Goal: Task Accomplishment & Management: Manage account settings

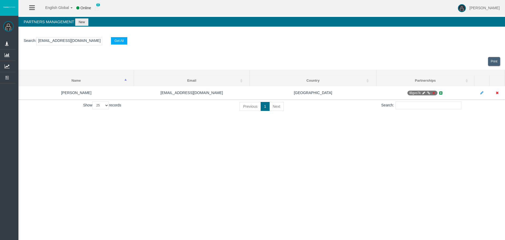
select select "25"
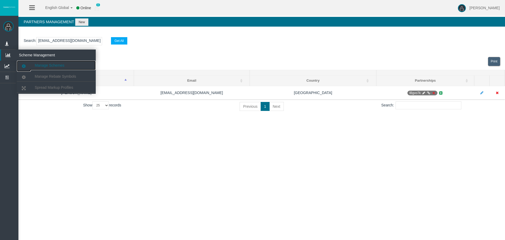
click at [46, 67] on span "Manage Schemes" at bounding box center [50, 65] width 30 height 4
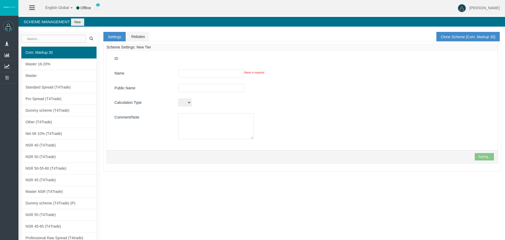
type input "Com. Markup 30"
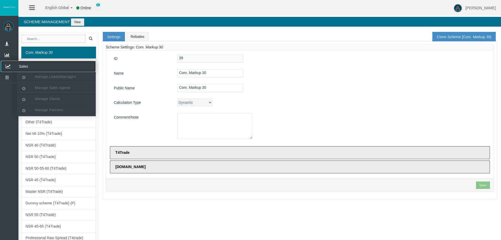
click at [6, 63] on icon at bounding box center [8, 66] width 14 height 11
click at [40, 108] on span "Manage Partners" at bounding box center [49, 110] width 28 height 4
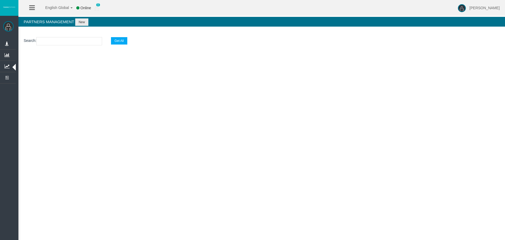
click at [58, 42] on input "text" at bounding box center [69, 41] width 66 height 8
paste input "IBz1mfu"
type input "IBz1mfu"
select select "25"
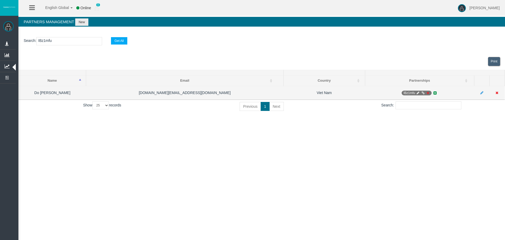
type input "IBz1mfu"
click at [427, 91] on icon at bounding box center [428, 92] width 4 height 3
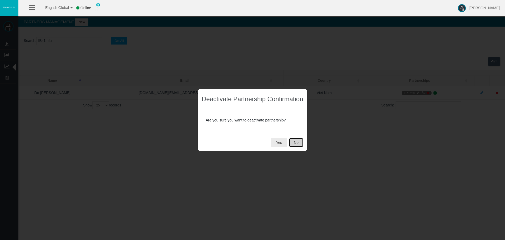
click at [295, 142] on button "No" at bounding box center [296, 142] width 14 height 9
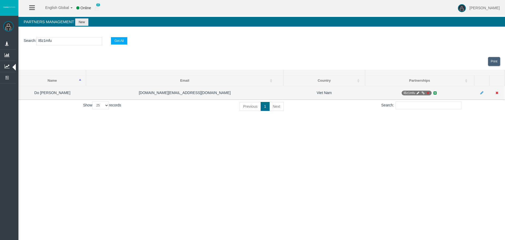
click at [417, 92] on icon at bounding box center [418, 92] width 4 height 3
select select "0"
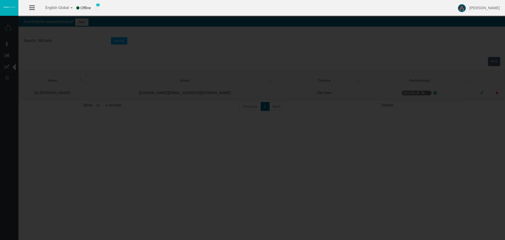
type input "IBz1mfu"
type input "19268156"
select select "1"
type input "19268156"
select select "1"
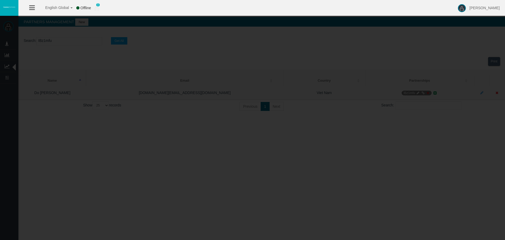
select select
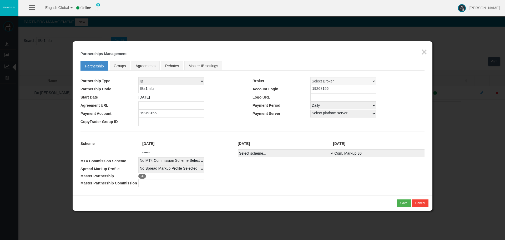
drag, startPoint x: 322, startPoint y: 105, endPoint x: 312, endPoint y: 104, distance: 10.8
click at [312, 104] on select "Select Payment Period... None Daily Weekly Mid-Month Monthly" at bounding box center [343, 105] width 66 height 8
click at [287, 122] on td at bounding box center [338, 122] width 172 height 8
click at [318, 106] on select "Select Payment Period... None Daily Weekly Mid-Month Monthly" at bounding box center [343, 105] width 66 height 8
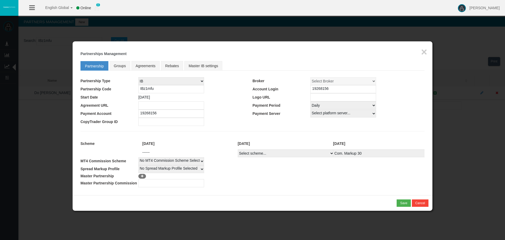
drag, startPoint x: 334, startPoint y: 89, endPoint x: 306, endPoint y: 86, distance: 27.5
click at [306, 86] on tr "Partnership Code IBz1mfu Account Login 19268156" at bounding box center [252, 89] width 344 height 8
click at [240, 78] on td "IB Affiliate Whitelabel MLM Root MLM Child" at bounding box center [195, 81] width 114 height 8
drag, startPoint x: 157, startPoint y: 87, endPoint x: 140, endPoint y: 87, distance: 17.1
click at [140, 87] on input "IBz1mfu" at bounding box center [171, 89] width 66 height 8
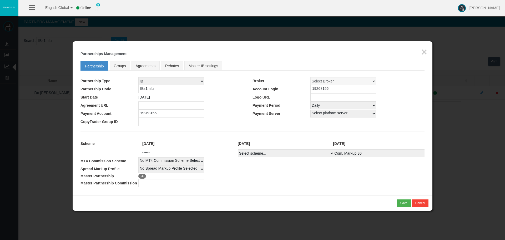
drag, startPoint x: 159, startPoint y: 97, endPoint x: 134, endPoint y: 97, distance: 25.8
click at [134, 97] on tr "Start Date 22/08/2025 Logo URL" at bounding box center [252, 97] width 344 height 8
click at [201, 128] on fieldset "Partnership Groups Agreements Rebates Master IB settings Partnership Type IB Af…" at bounding box center [252, 122] width 344 height 129
click at [116, 67] on span "Groups" at bounding box center [120, 66] width 12 height 4
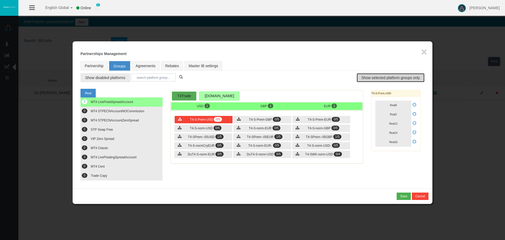
click at [391, 77] on span "Show selected platform groups only" at bounding box center [390, 77] width 58 height 5
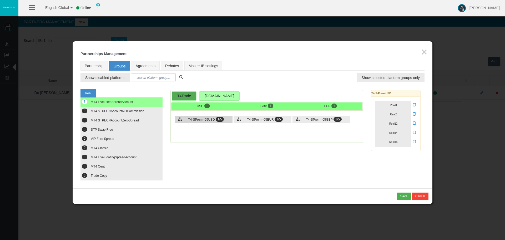
click at [208, 119] on span "T4-SPrem--05USD" at bounding box center [201, 120] width 27 height 4
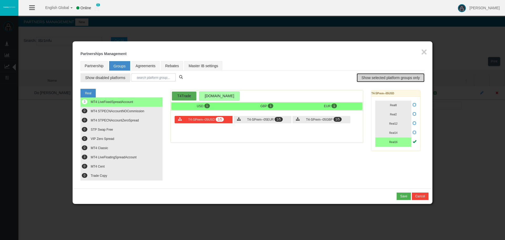
click at [365, 78] on span "Show selected platform groups only" at bounding box center [390, 77] width 58 height 5
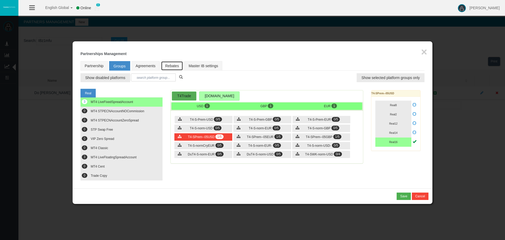
click at [169, 67] on link "Rebates" at bounding box center [172, 65] width 22 height 9
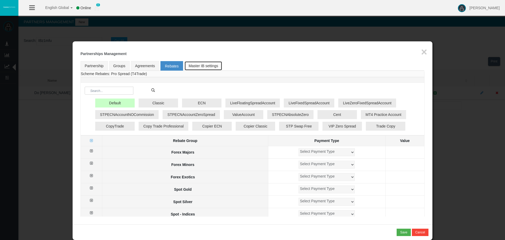
click at [195, 65] on link "Master IB settings" at bounding box center [203, 65] width 38 height 9
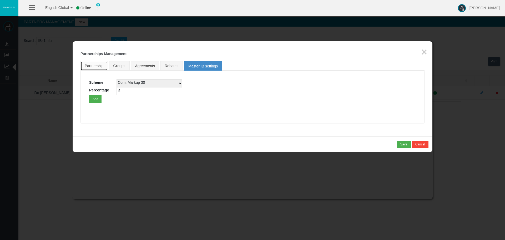
click at [95, 67] on link "Partnership" at bounding box center [93, 65] width 27 height 9
select select "1"
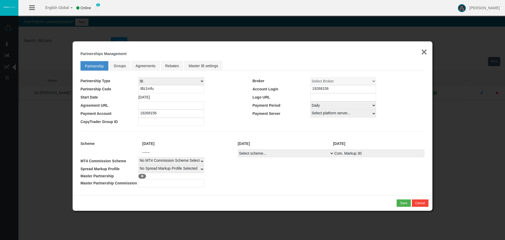
click at [423, 49] on button "×" at bounding box center [424, 52] width 6 height 11
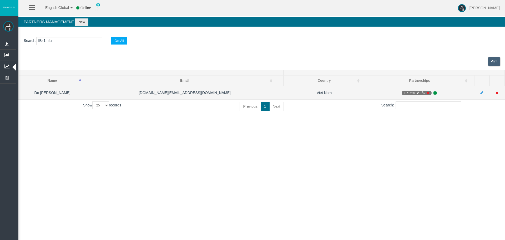
click at [422, 92] on icon at bounding box center [423, 92] width 4 height 3
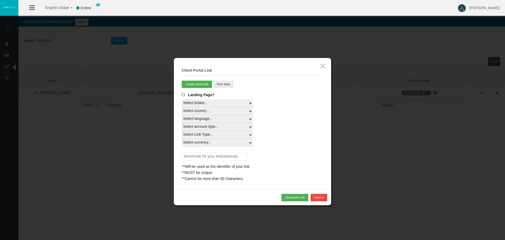
click at [186, 112] on select "Select country... Rest of the World" at bounding box center [217, 111] width 71 height 8
select select
click at [182, 107] on select "Select country... Rest of the World" at bounding box center [217, 111] width 71 height 8
click at [190, 119] on select "Select language... English Japanese Chinese Portuguese Spanish Czech German Fre…" at bounding box center [217, 119] width 71 height 8
select select
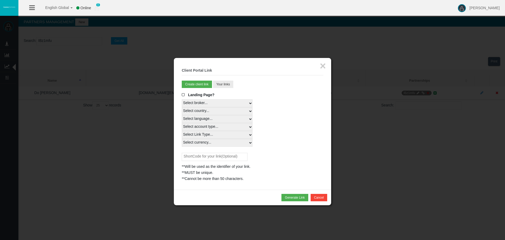
click at [182, 115] on select "Select language... English Japanese Chinese Portuguese Spanish Czech German Fre…" at bounding box center [217, 119] width 71 height 8
click at [194, 127] on select "Select account type... All Platforms MT4 LiveFloatingSpreadAccount MT4 LiveFixe…" at bounding box center [217, 127] width 71 height 8
select select
click at [182, 123] on select "Select account type... All Platforms MT4 LiveFloatingSpreadAccount MT4 LiveFixe…" at bounding box center [217, 127] width 71 height 8
click at [194, 137] on select "Select Link Type... Real" at bounding box center [217, 135] width 71 height 8
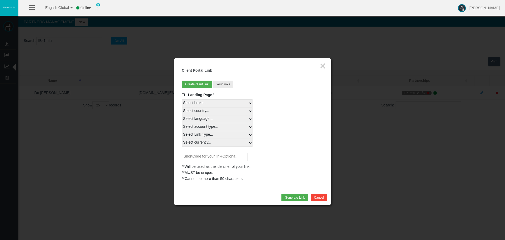
select select "Real"
click at [182, 131] on select "Select Link Type... Real" at bounding box center [217, 135] width 71 height 8
click at [191, 141] on select "Select currency... All Currencies EUR GBP USD" at bounding box center [217, 143] width 71 height 8
select select "All Currencies"
click at [182, 139] on select "Select currency... All Currencies EUR GBP USD" at bounding box center [217, 143] width 71 height 8
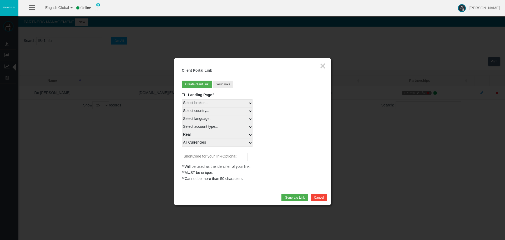
click at [194, 141] on select "Select currency... All Currencies EUR GBP USD" at bounding box center [217, 143] width 71 height 8
click at [182, 139] on select "Select currency... All Currencies EUR GBP USD" at bounding box center [217, 143] width 71 height 8
click at [290, 199] on button "Generate Link" at bounding box center [294, 197] width 27 height 7
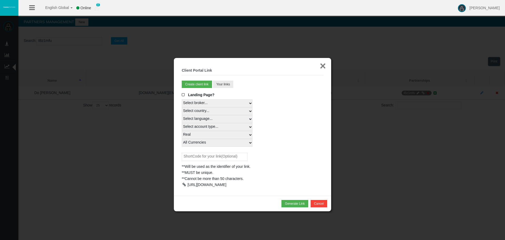
click at [325, 65] on button "×" at bounding box center [323, 65] width 6 height 11
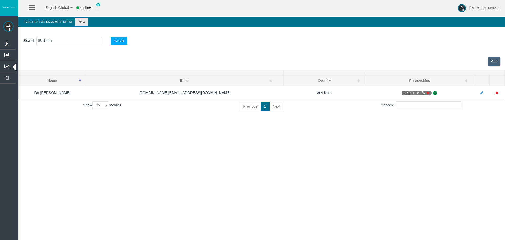
click at [299, 188] on div "English Global 简体中文 English Global 日本語 한국어 Online 0 Chrystalla Rousou Help Log …" at bounding box center [252, 120] width 505 height 240
click at [46, 41] on input "IBz1mfu" at bounding box center [69, 41] width 66 height 8
paste input "lb6ed"
type input "IBlb6ed"
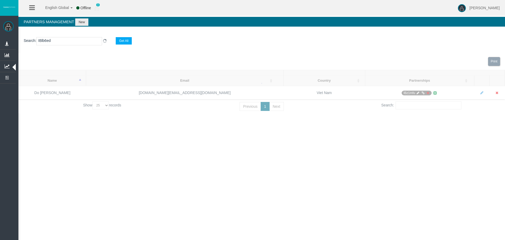
select select "25"
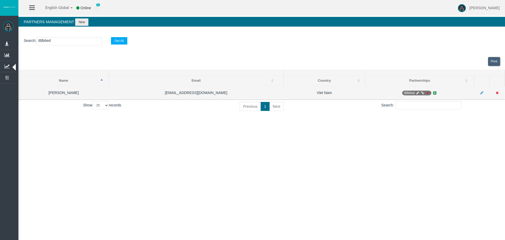
type input "IBlb6ed"
click at [428, 91] on icon at bounding box center [428, 92] width 4 height 3
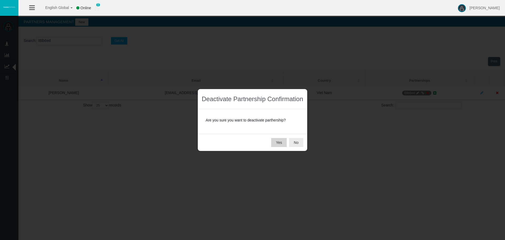
click at [277, 141] on button "Yes" at bounding box center [279, 142] width 16 height 9
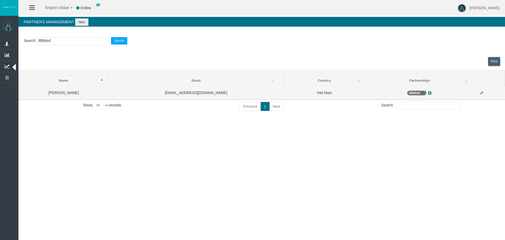
click at [422, 93] on icon at bounding box center [423, 92] width 4 height 3
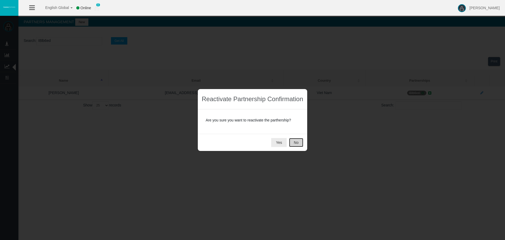
click at [298, 143] on button "No" at bounding box center [296, 142] width 14 height 9
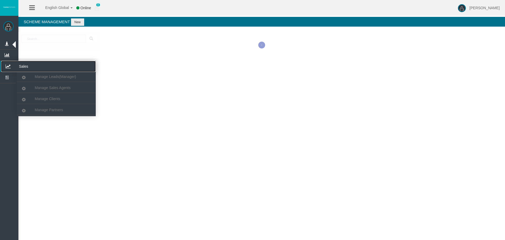
click at [4, 64] on icon at bounding box center [8, 66] width 14 height 11
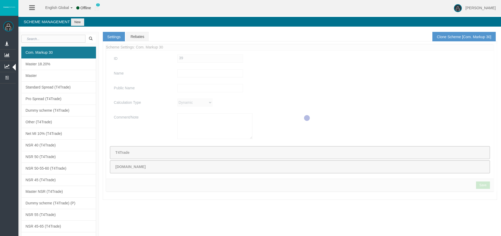
type input "Com. Markup 30"
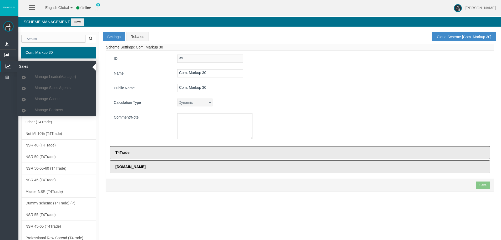
click at [8, 64] on icon at bounding box center [8, 66] width 14 height 11
click at [41, 108] on span "Manage Partners" at bounding box center [49, 110] width 28 height 4
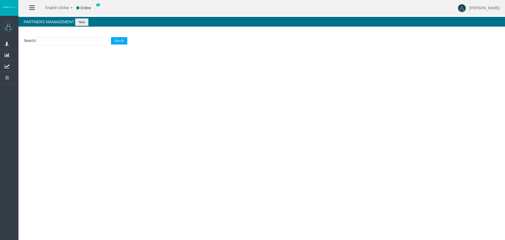
click at [50, 43] on input "text" at bounding box center [69, 41] width 66 height 8
paste input "IBmxeu1"
type input "IBmxeu1"
select select "25"
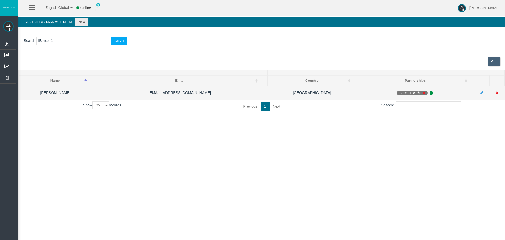
type input "IBmxeu1"
click at [413, 93] on icon at bounding box center [414, 92] width 4 height 3
select select "1"
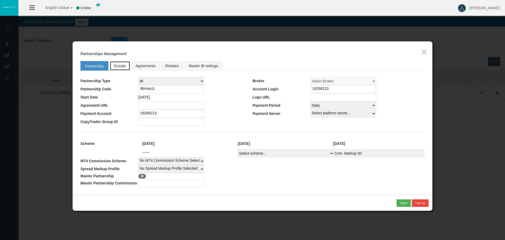
click at [116, 68] on link "Groups" at bounding box center [120, 65] width 21 height 9
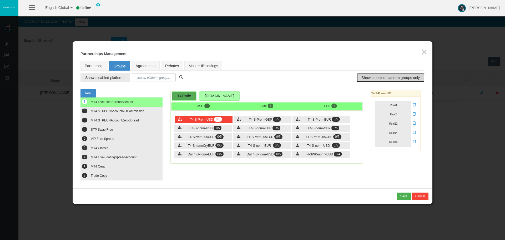
click at [371, 77] on span "Show selected platform groups only" at bounding box center [390, 77] width 58 height 5
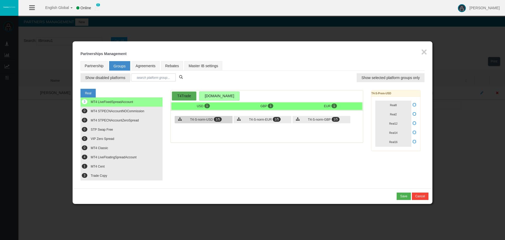
click at [204, 120] on span "T4-S-norm-USD" at bounding box center [201, 120] width 23 height 4
click at [245, 119] on div "T4-S-norm-EUR 1/5" at bounding box center [263, 119] width 58 height 7
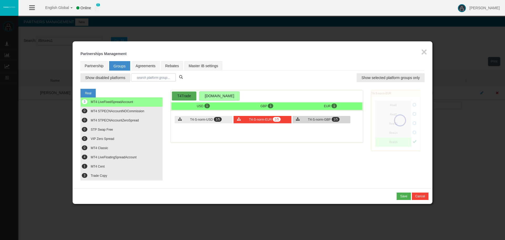
click at [313, 117] on div "T4-S-norm-GBP 1/5" at bounding box center [321, 119] width 58 height 7
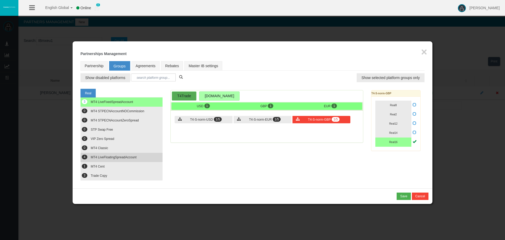
click at [100, 157] on span "MT4 LiveFloatingSpreadAccount" at bounding box center [114, 157] width 46 height 4
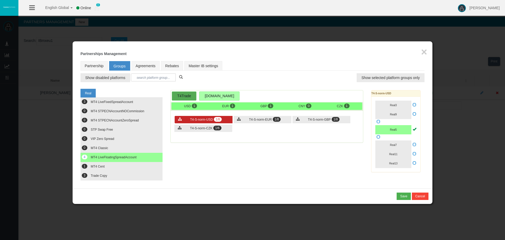
click at [211, 121] on span "T4-S-norm-USD" at bounding box center [201, 120] width 23 height 4
click at [109, 169] on button "1 MT4 Cent" at bounding box center [121, 166] width 82 height 9
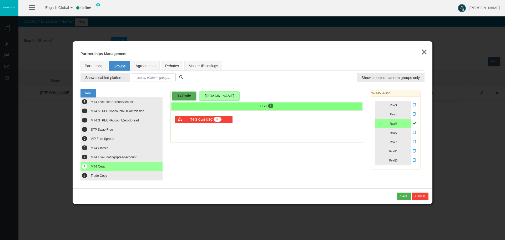
click at [427, 49] on button "×" at bounding box center [424, 52] width 6 height 11
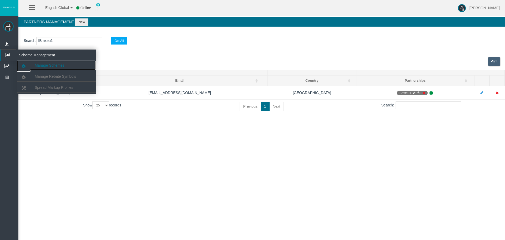
click at [38, 63] on link "Manage Schemes" at bounding box center [56, 64] width 79 height 9
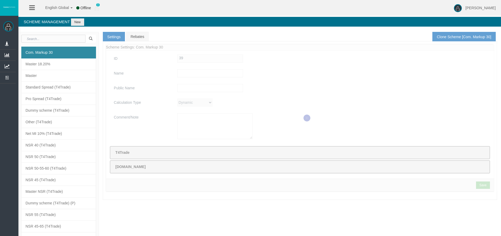
type input "Com. Markup 30"
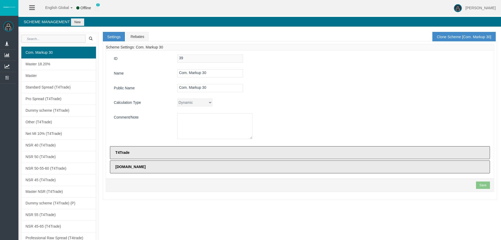
click at [41, 39] on input "text" at bounding box center [53, 39] width 64 height 8
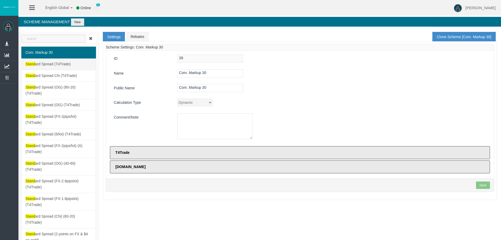
type input "stand"
click at [44, 67] on link "Stand ard Spread (T4Trade)" at bounding box center [58, 64] width 75 height 12
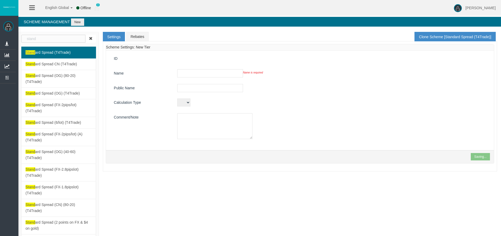
type input "Standard Spread (T4Trade)"
type input "Standard Spread"
type textarea "Standard Spread (T4Trade)"
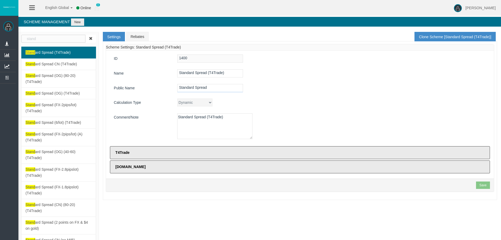
drag, startPoint x: 210, startPoint y: 84, endPoint x: 175, endPoint y: 87, distance: 35.6
click at [174, 87] on div "Standard Spread" at bounding box center [331, 88] width 317 height 8
click at [243, 86] on div "Standard Spread" at bounding box center [331, 88] width 317 height 8
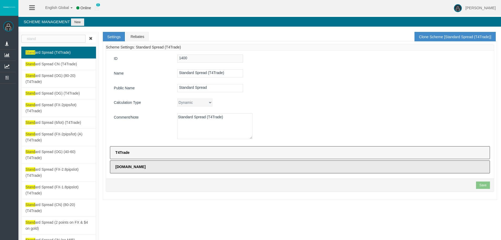
click at [148, 153] on label "T4Trade" at bounding box center [300, 152] width 380 height 13
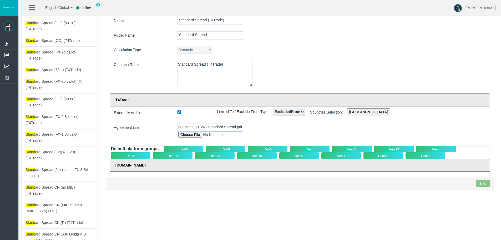
scroll to position [0, 155]
drag, startPoint x: 179, startPoint y: 127, endPoint x: 254, endPoint y: 119, distance: 75.4
click at [254, 119] on div "Externally visible: Limited To / Exclude From Type: NoRestriction LimitedTo Exc…" at bounding box center [300, 133] width 380 height 51
click at [275, 128] on div "[URL][DOMAIN_NAME] Agreement T4TRADE_Tradeco Limited_v1-24 - Standard Spread.pdf" at bounding box center [331, 131] width 317 height 16
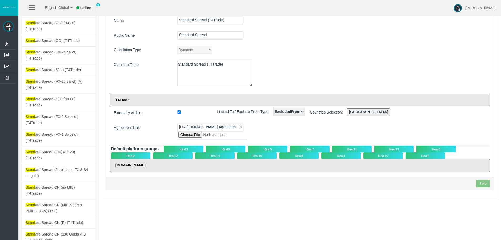
click at [182, 148] on div "Real3" at bounding box center [183, 148] width 39 height 7
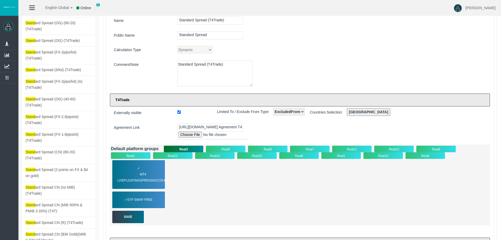
click at [226, 147] on div "Real9" at bounding box center [225, 148] width 39 height 7
click at [261, 146] on div "Real5" at bounding box center [267, 148] width 39 height 7
click at [149, 182] on span "MT4 LiveFloatingSpreadAccount" at bounding box center [147, 177] width 58 height 12
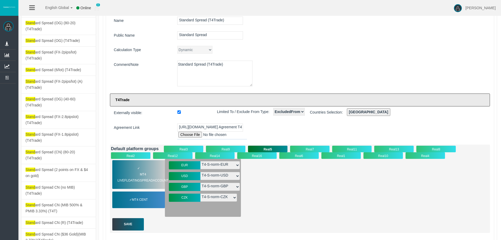
drag, startPoint x: 353, startPoint y: 206, endPoint x: 347, endPoint y: 201, distance: 6.9
click at [353, 206] on div "✓ MT4 LiveFloatingSpreadAccount MT4 Cent EUR - T4-S-VIP-EUR" at bounding box center [300, 188] width 378 height 58
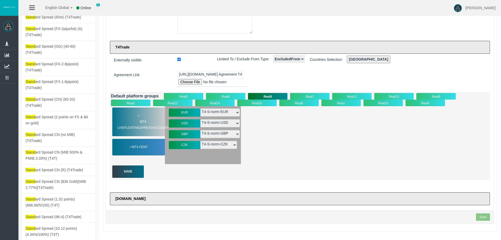
scroll to position [26, 0]
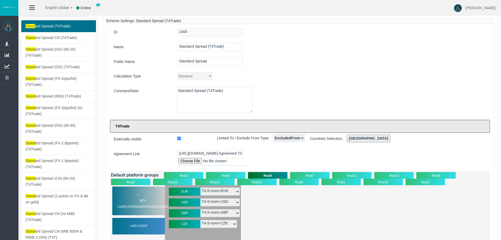
drag, startPoint x: 142, startPoint y: 136, endPoint x: 120, endPoint y: 135, distance: 21.9
click at [117, 134] on div "Externally visible: Limited To / Exclude From Type: NoRestriction LimitedTo Exc…" at bounding box center [300, 139] width 380 height 11
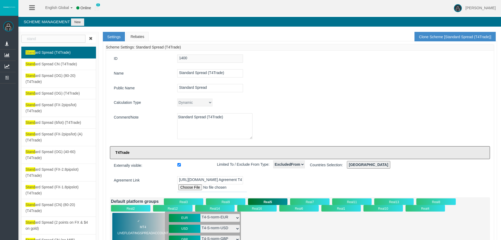
click at [137, 36] on link "Rebates" at bounding box center [137, 36] width 22 height 9
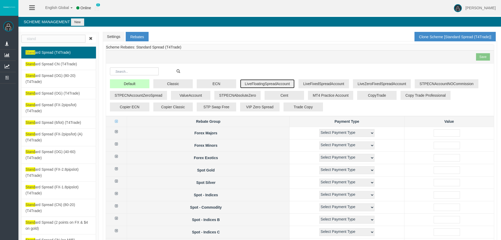
click at [264, 82] on button "LiveFloatingSpreadAccount" at bounding box center [267, 83] width 54 height 9
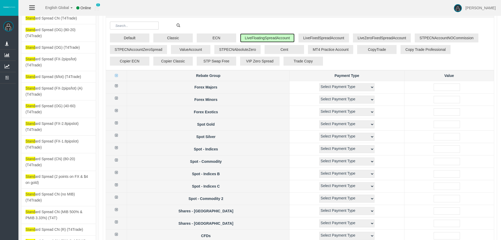
scroll to position [8, 0]
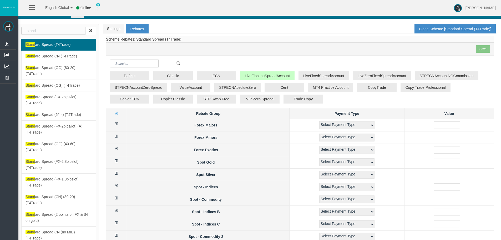
click at [118, 122] on icon at bounding box center [116, 124] width 3 height 4
select select "1"
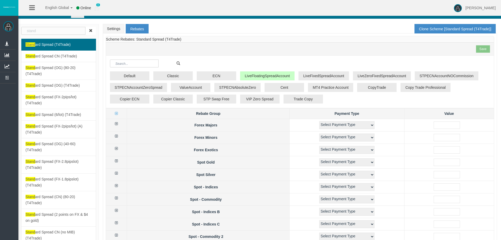
select select "1"
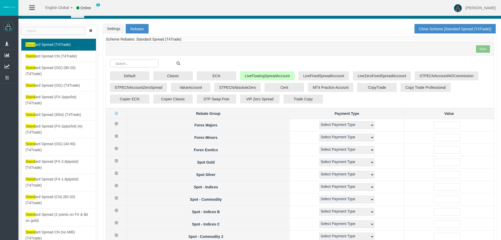
select select "1"
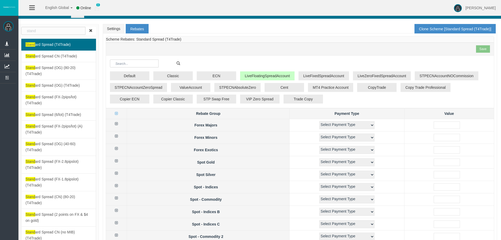
select select "1"
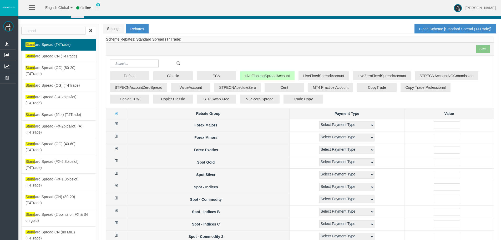
select select "1"
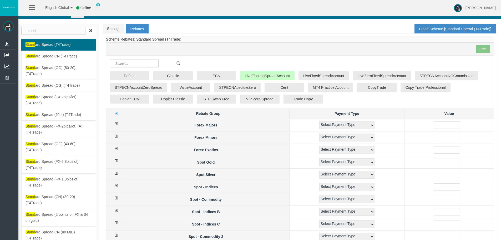
select select "1"
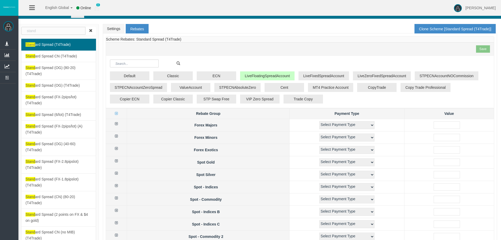
select select "1"
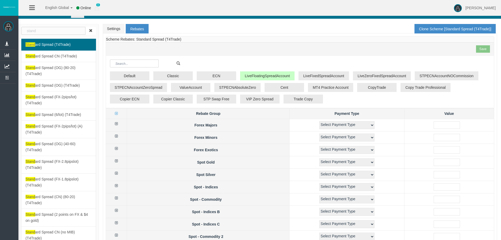
select select "1"
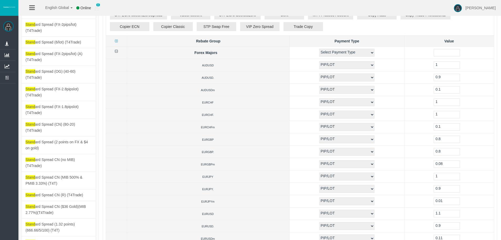
scroll to position [113, 0]
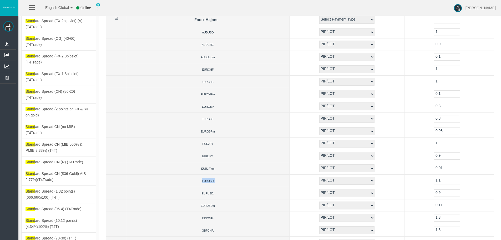
drag, startPoint x: 185, startPoint y: 180, endPoint x: 205, endPoint y: 180, distance: 19.7
click at [205, 180] on td "EURUSD" at bounding box center [208, 180] width 163 height 12
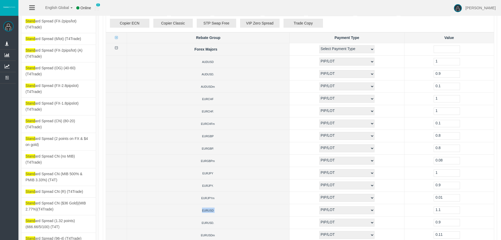
scroll to position [0, 0]
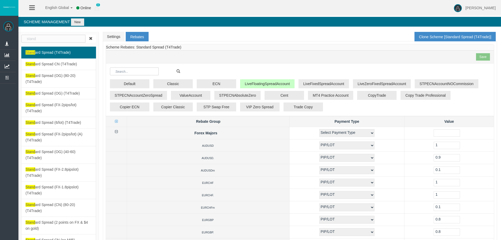
click at [117, 131] on icon at bounding box center [116, 132] width 3 height 4
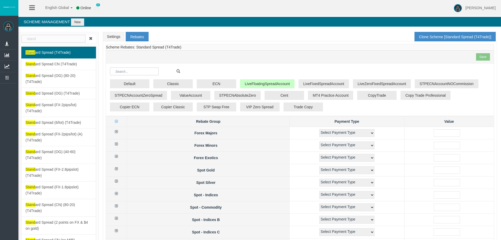
click at [118, 143] on icon at bounding box center [116, 144] width 3 height 4
select select "1"
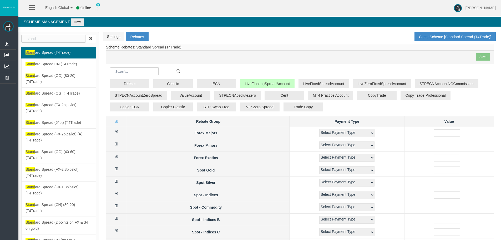
select select "1"
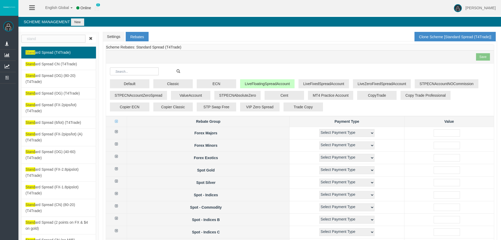
select select "1"
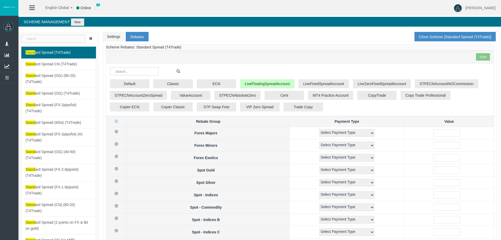
select select "1"
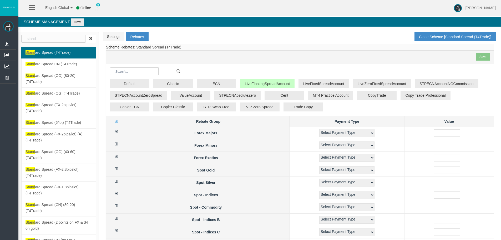
select select "1"
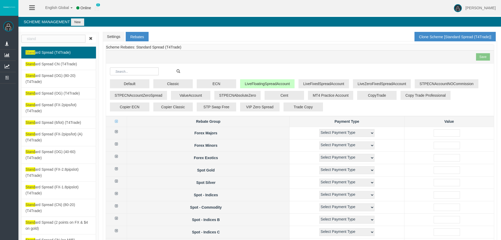
select select "1"
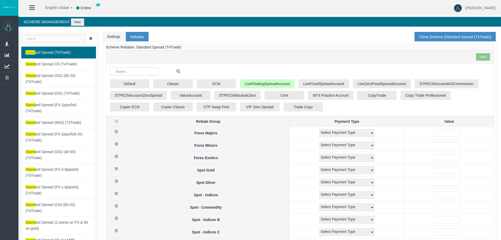
select select "1"
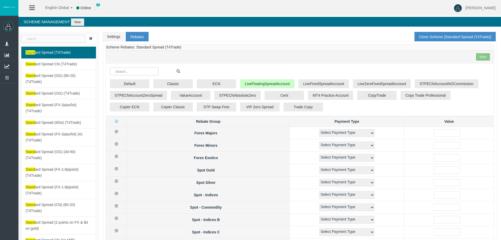
select select "1"
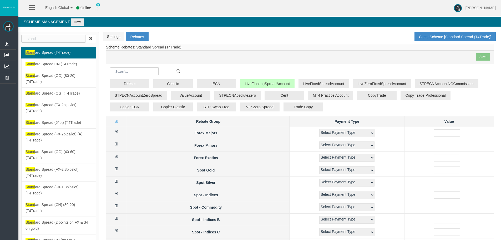
select select "1"
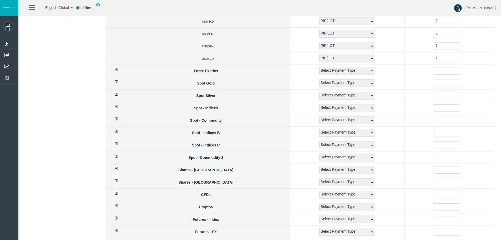
scroll to position [605, 0]
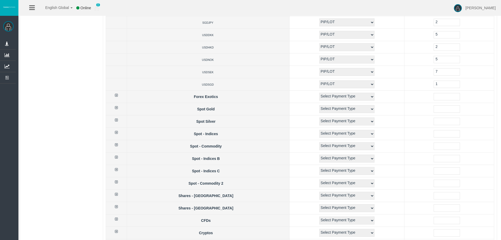
click at [118, 96] on icon at bounding box center [116, 95] width 3 height 4
select select "1"
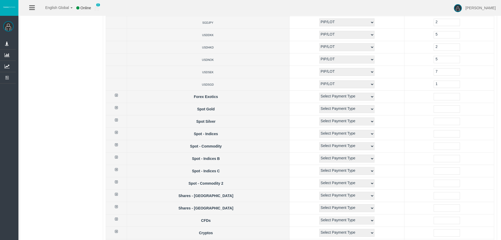
select select "1"
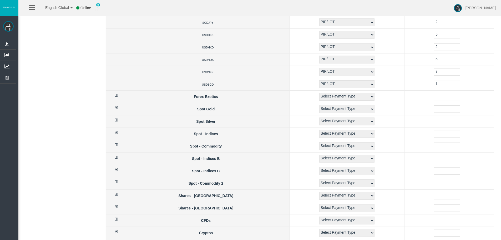
select select "1"
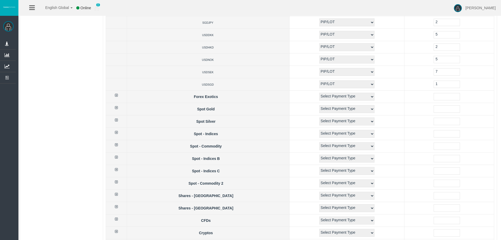
select select "1"
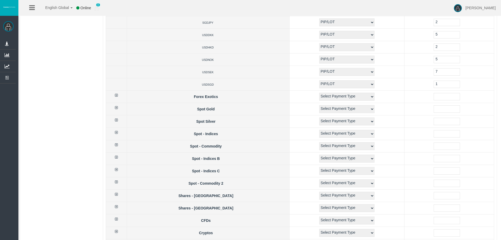
select select "1"
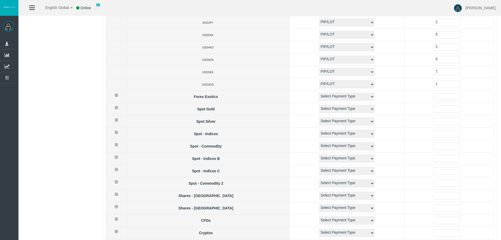
select select "1"
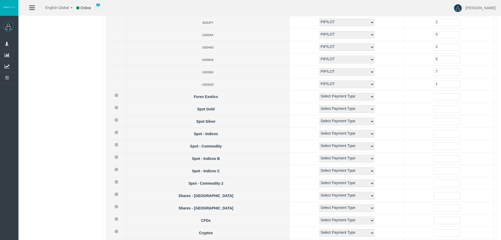
select select "1"
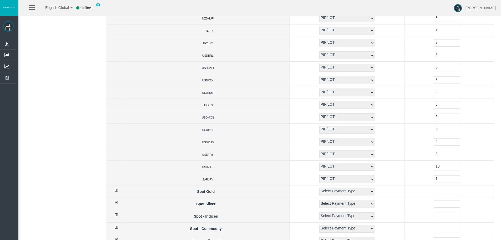
scroll to position [973, 0]
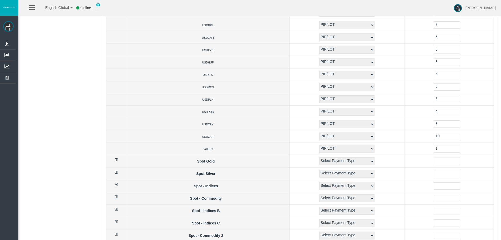
click at [117, 159] on icon at bounding box center [116, 160] width 3 height 4
select select "2"
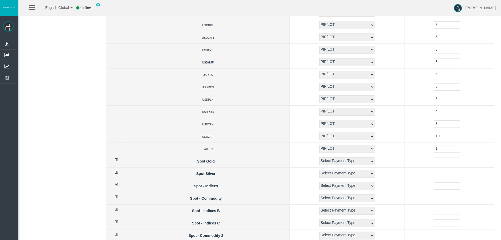
select select "2"
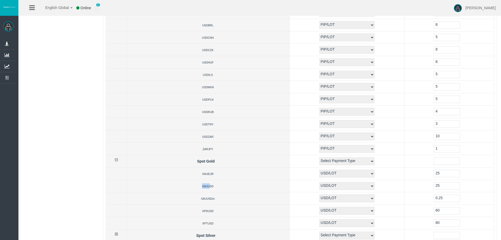
drag, startPoint x: 187, startPoint y: 185, endPoint x: 197, endPoint y: 185, distance: 9.7
click at [197, 185] on td "XAUUSD" at bounding box center [208, 186] width 163 height 12
drag, startPoint x: 184, startPoint y: 173, endPoint x: 192, endPoint y: 175, distance: 8.0
click at [192, 175] on td "XAUEUR" at bounding box center [208, 173] width 163 height 12
drag, startPoint x: 189, startPoint y: 211, endPoint x: 205, endPoint y: 211, distance: 16.0
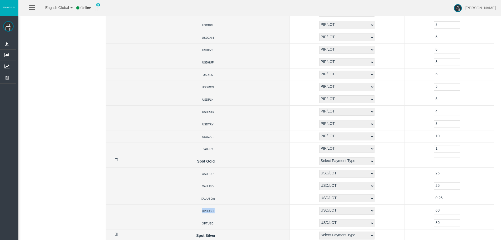
click at [205, 211] on td "XPDUSD" at bounding box center [208, 210] width 163 height 12
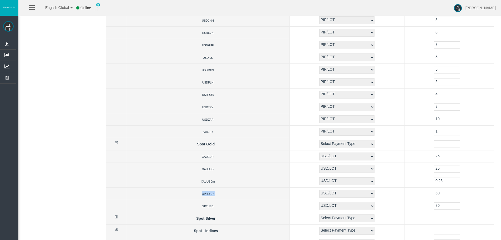
scroll to position [999, 0]
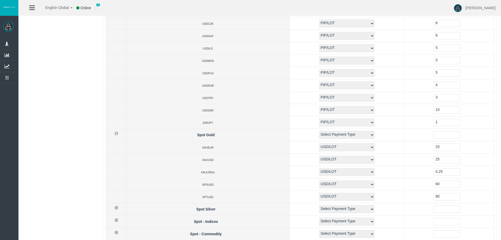
click at [117, 208] on icon at bounding box center [116, 208] width 3 height 4
select select "2"
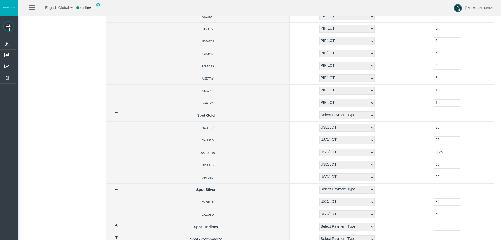
scroll to position [1052, 0]
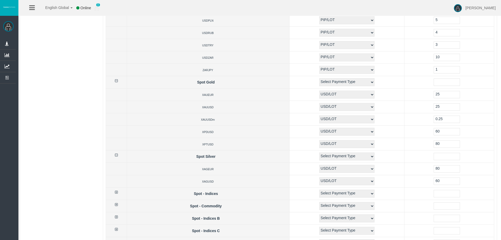
click at [117, 193] on icon at bounding box center [116, 192] width 3 height 4
select select "2"
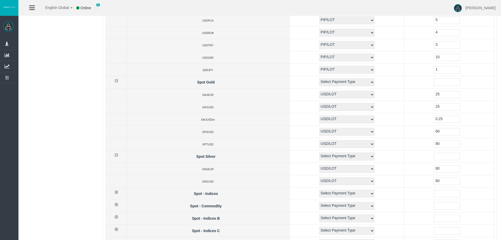
select select "2"
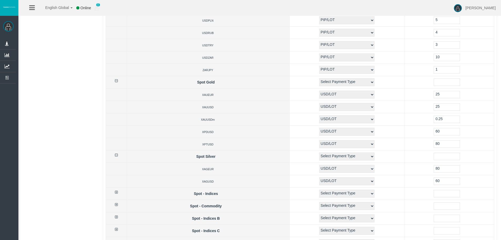
select select "2"
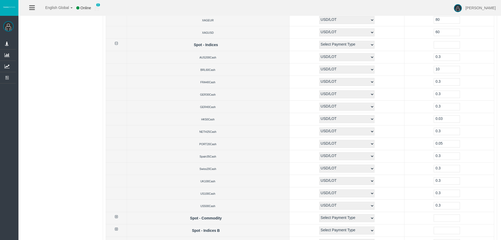
scroll to position [1210, 0]
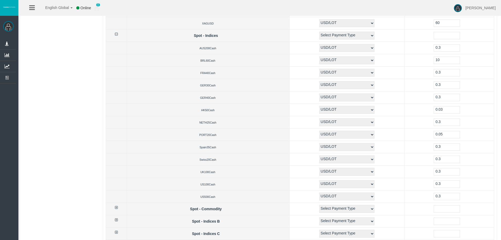
click at [117, 208] on icon at bounding box center [116, 207] width 3 height 4
select select "2"
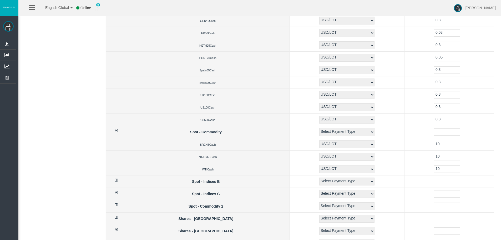
scroll to position [1289, 0]
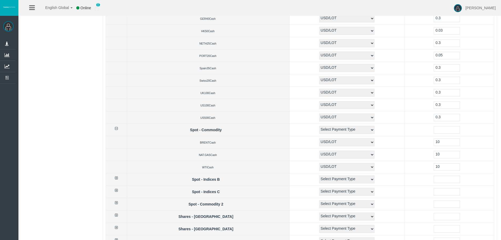
click at [117, 179] on icon at bounding box center [116, 178] width 3 height 4
select select "2"
drag, startPoint x: 179, startPoint y: 191, endPoint x: 199, endPoint y: 188, distance: 20.2
click at [199, 188] on td "EU50Cash" at bounding box center [208, 191] width 163 height 12
click at [117, 202] on icon at bounding box center [116, 203] width 3 height 4
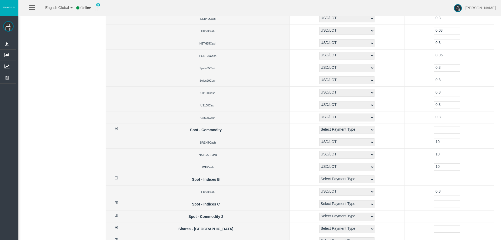
select select "2"
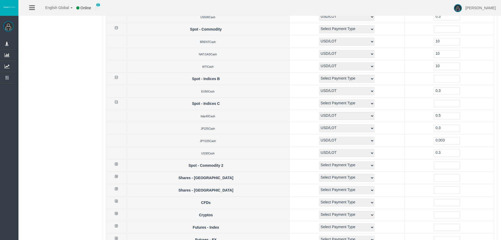
scroll to position [1394, 0]
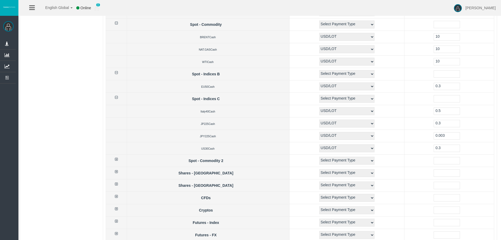
click at [118, 171] on icon at bounding box center [116, 172] width 3 height 4
select select "2"
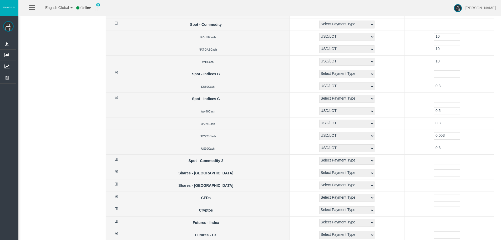
select select "2"
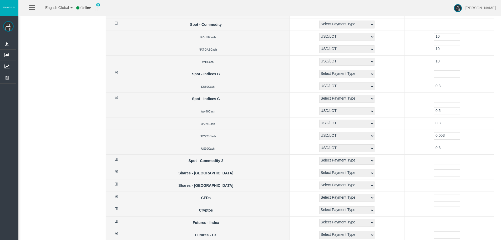
select select "2"
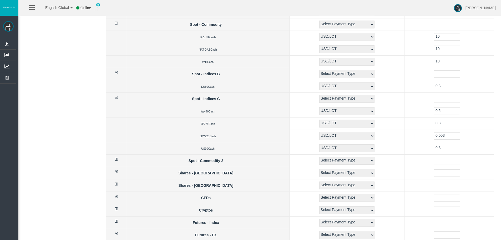
select select "2"
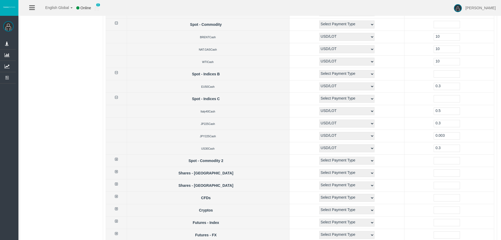
select select "2"
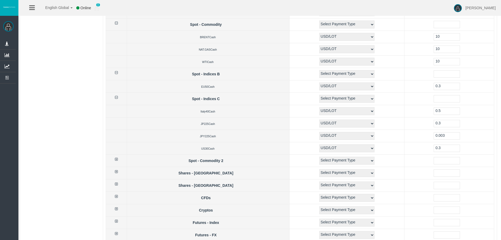
select select "2"
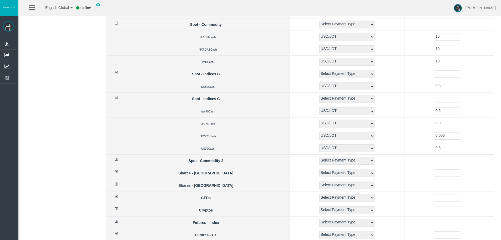
select select "2"
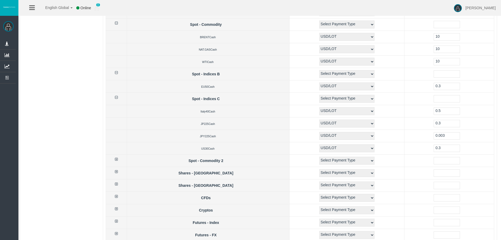
select select "2"
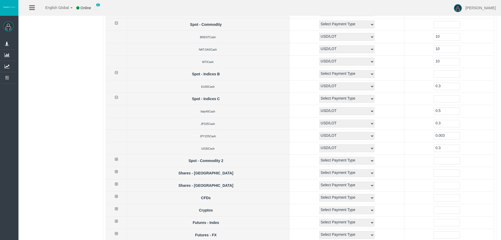
select select "2"
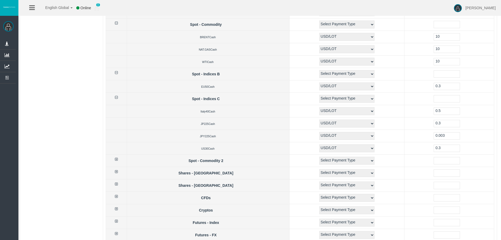
select select "2"
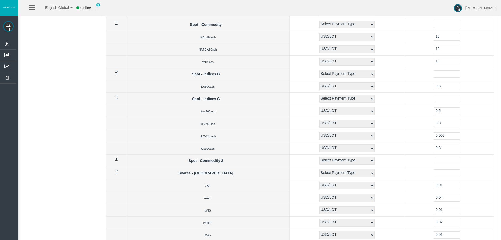
click at [117, 170] on icon at bounding box center [116, 172] width 3 height 4
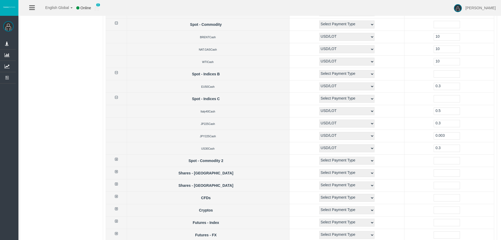
click at [118, 183] on icon at bounding box center [116, 184] width 3 height 4
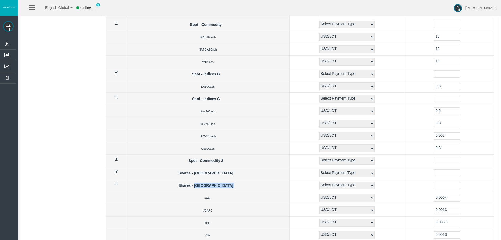
drag, startPoint x: 205, startPoint y: 184, endPoint x: 199, endPoint y: 184, distance: 6.1
click at [199, 184] on td "Shares - [GEOGRAPHIC_DATA]" at bounding box center [208, 185] width 163 height 12
drag, startPoint x: 203, startPoint y: 172, endPoint x: 196, endPoint y: 172, distance: 6.3
click at [196, 172] on td "Shares - [GEOGRAPHIC_DATA]" at bounding box center [208, 173] width 163 height 12
click at [118, 184] on icon at bounding box center [116, 184] width 3 height 4
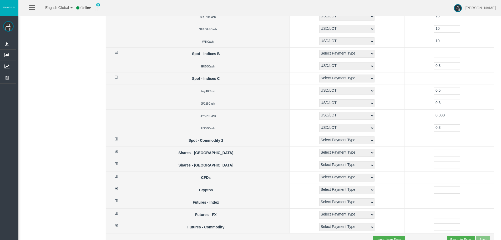
scroll to position [1420, 0]
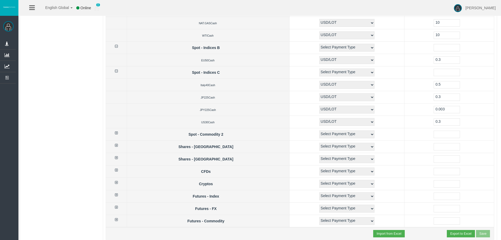
click at [118, 182] on icon at bounding box center [116, 182] width 3 height 4
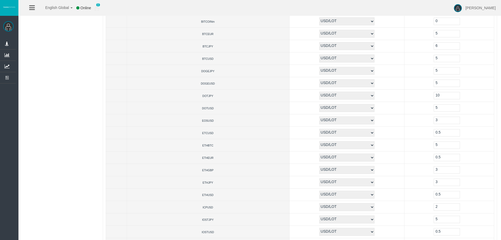
scroll to position [1657, 0]
drag, startPoint x: 188, startPoint y: 157, endPoint x: 204, endPoint y: 155, distance: 15.7
click at [203, 154] on td "ETHEUR" at bounding box center [208, 157] width 163 height 12
click at [173, 153] on td "ETHEUR" at bounding box center [208, 157] width 163 height 12
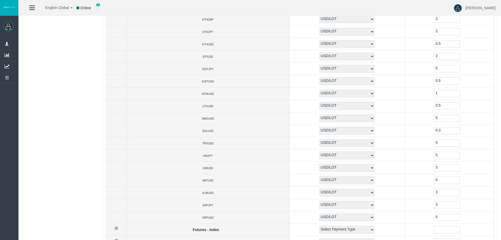
scroll to position [1815, 0]
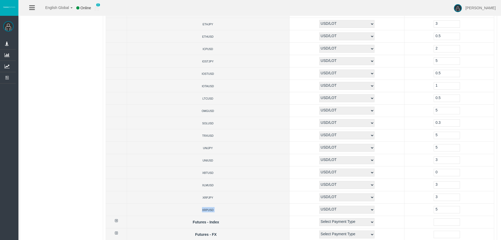
drag, startPoint x: 185, startPoint y: 210, endPoint x: 203, endPoint y: 210, distance: 17.6
click at [203, 210] on td "XRPUSD" at bounding box center [208, 209] width 163 height 12
click at [176, 197] on td "XRPJPY" at bounding box center [208, 197] width 163 height 12
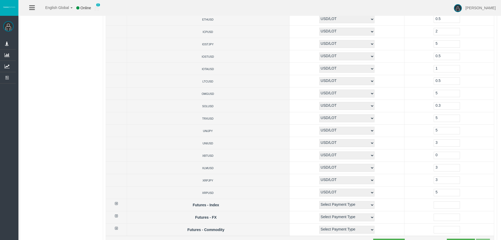
scroll to position [1841, 0]
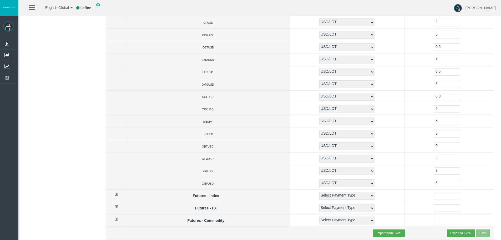
click at [118, 193] on icon at bounding box center [116, 194] width 3 height 4
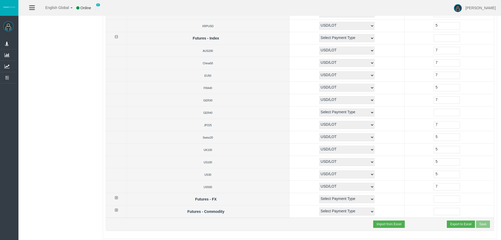
scroll to position [1999, 0]
click at [119, 196] on th at bounding box center [116, 198] width 21 height 12
click at [118, 198] on icon at bounding box center [116, 197] width 3 height 4
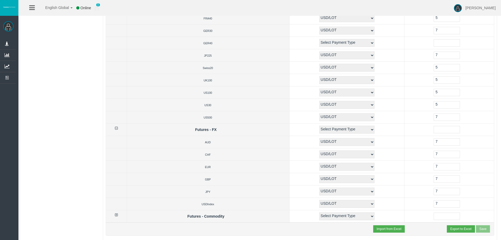
scroll to position [2074, 0]
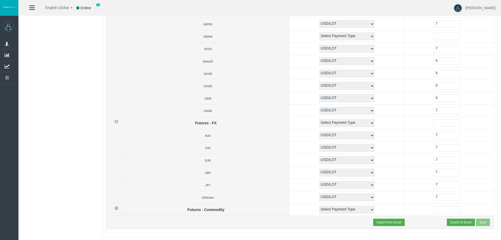
click at [118, 207] on icon at bounding box center [116, 208] width 3 height 4
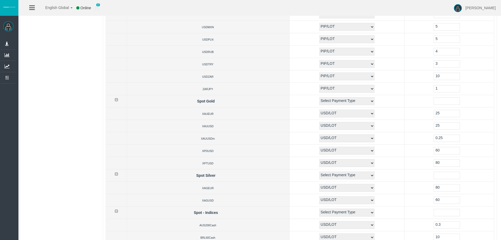
scroll to position [1157, 0]
drag, startPoint x: 501, startPoint y: 121, endPoint x: 497, endPoint y: 151, distance: 29.9
click at [497, 151] on div "Settings Rebates Clone Scheme [Standard Spread (T4Trade)] Loading... Scheme Reb…" at bounding box center [300, 87] width 402 height 2430
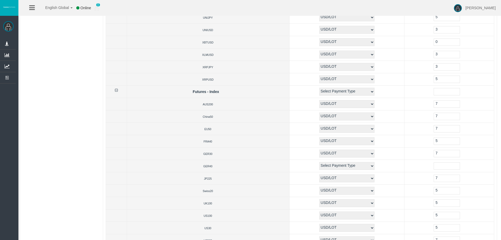
scroll to position [2223, 0]
